Goal: Transaction & Acquisition: Purchase product/service

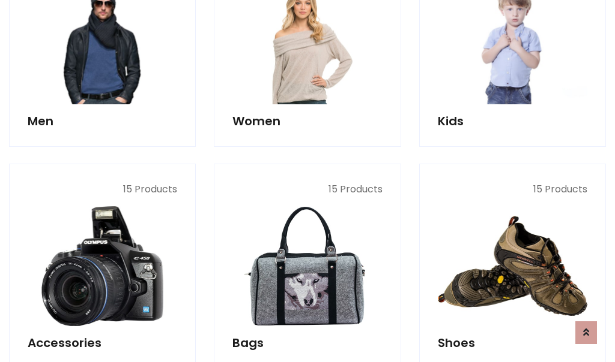
scroll to position [401, 0]
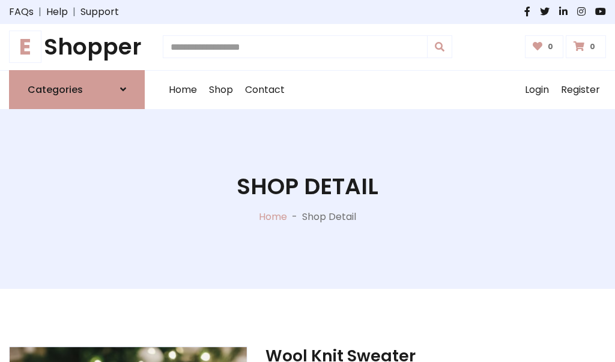
click at [77, 47] on h1 "E Shopper" at bounding box center [77, 47] width 136 height 27
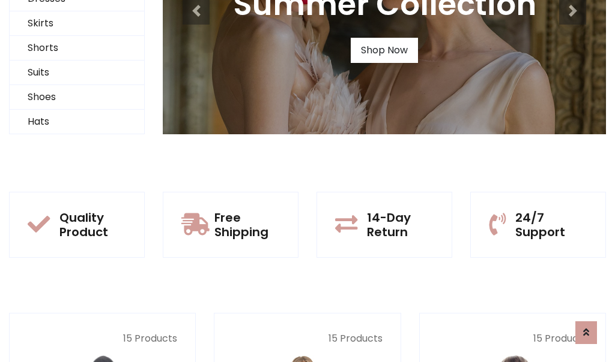
scroll to position [116, 0]
